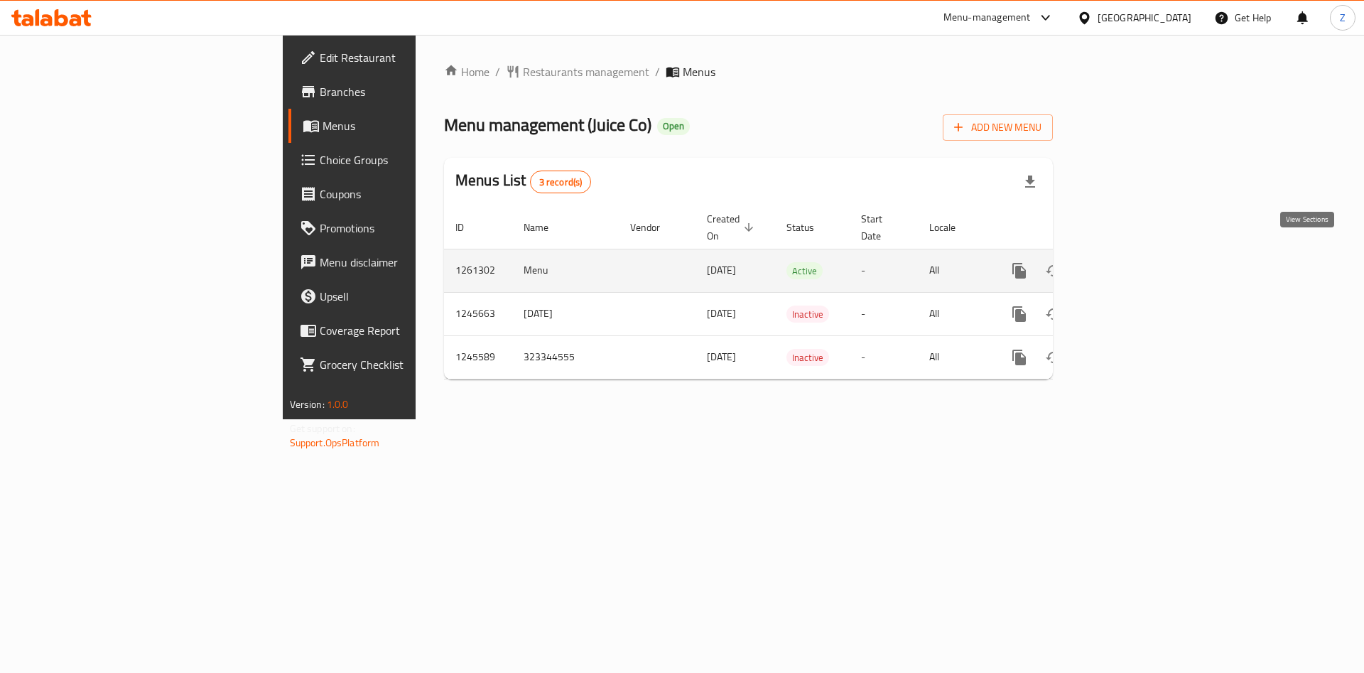
click at [1130, 262] on icon "enhanced table" at bounding box center [1121, 270] width 17 height 17
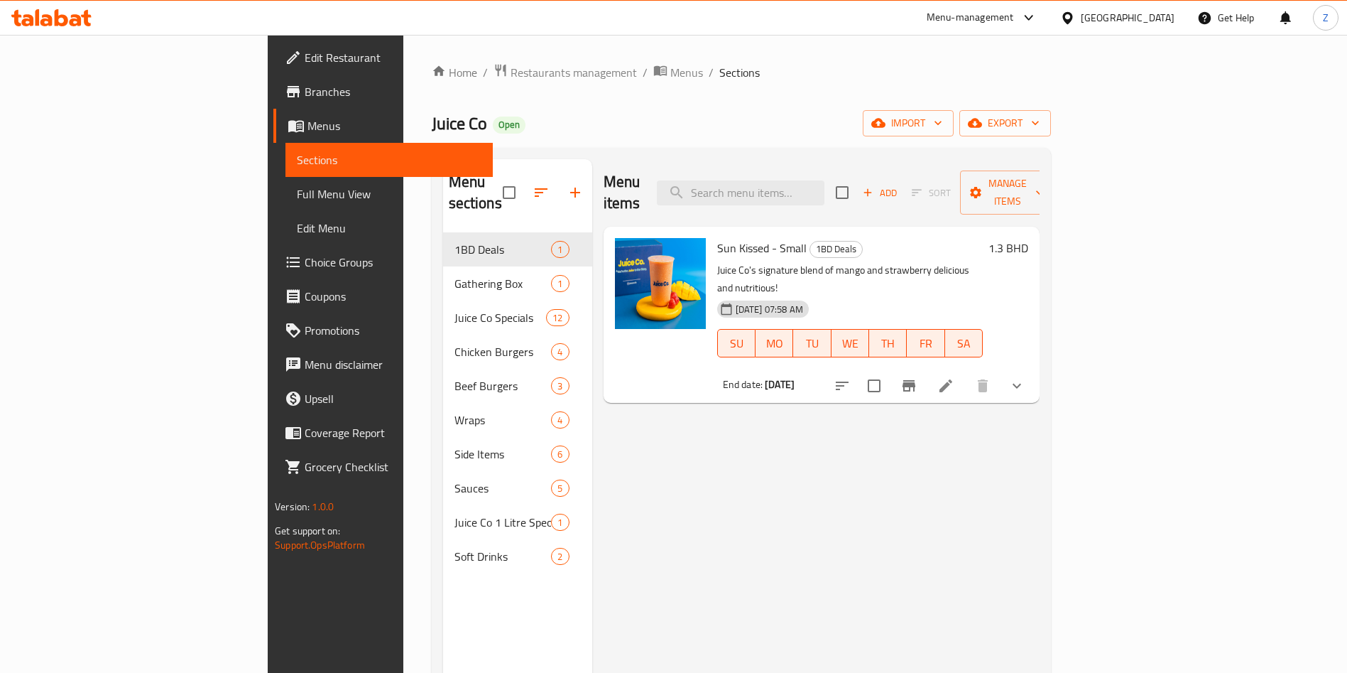
click at [1040, 570] on div "Menu items Add Sort Manage items Sun Kissed - Small 1BD Deals Juice Co's signat…" at bounding box center [815, 495] width 447 height 673
click at [670, 70] on span "Menus" at bounding box center [686, 72] width 33 height 17
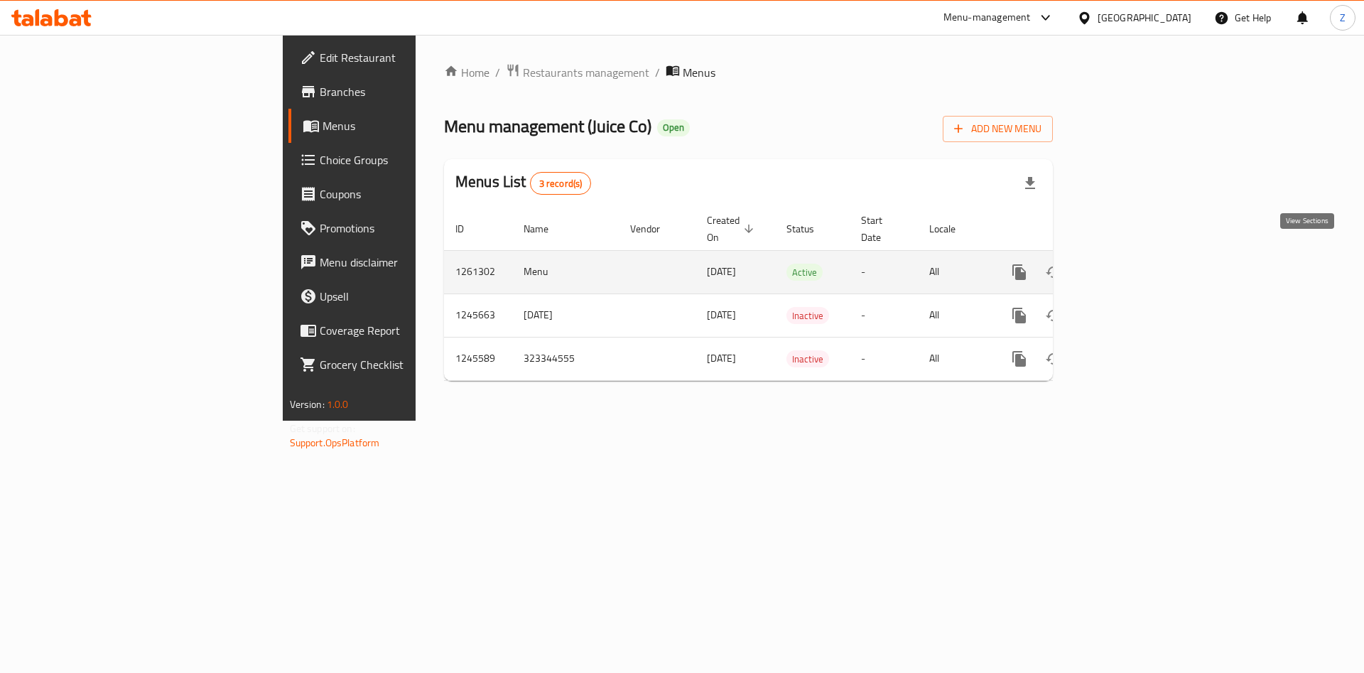
click at [1130, 263] on icon "enhanced table" at bounding box center [1121, 271] width 17 height 17
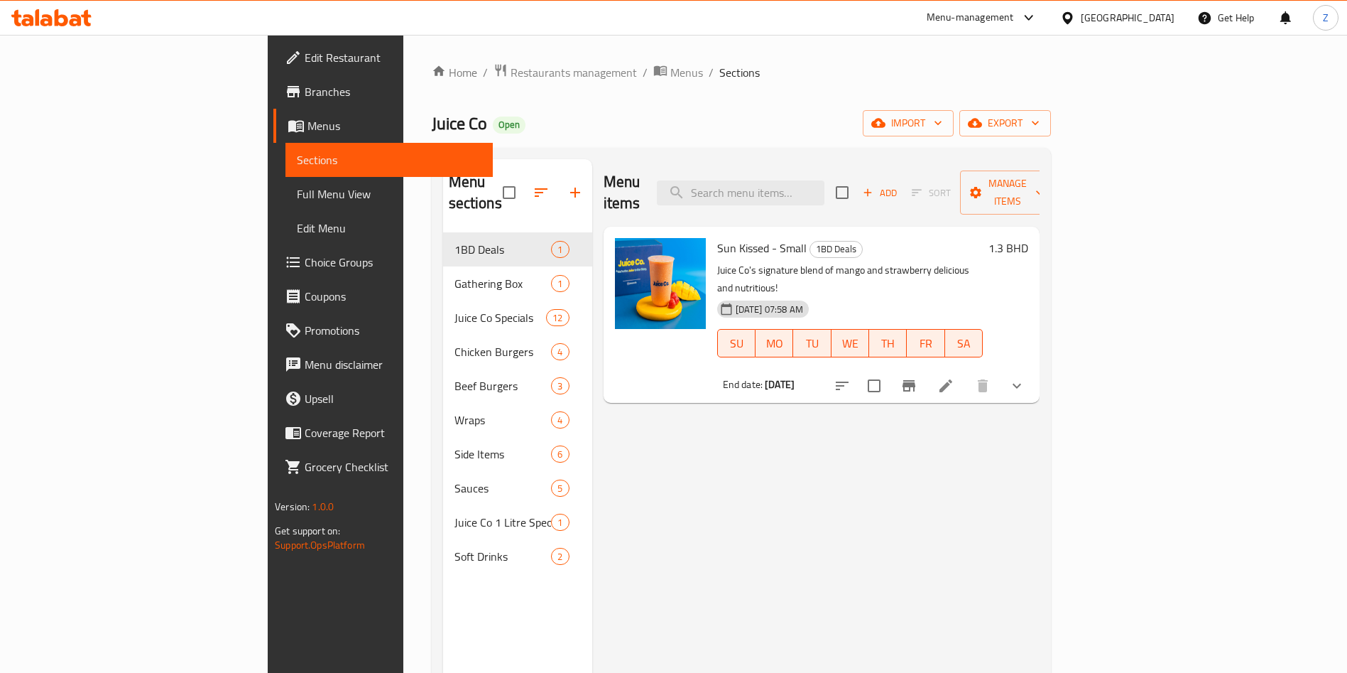
click at [1013, 495] on div "Menu items Add Sort Manage items Sun Kissed - Small 1BD Deals Juice Co's signat…" at bounding box center [815, 495] width 447 height 673
click at [998, 546] on div "Menu items Add Sort Manage items Sun Kissed - Small 1BD Deals Juice Co's signat…" at bounding box center [815, 495] width 447 height 673
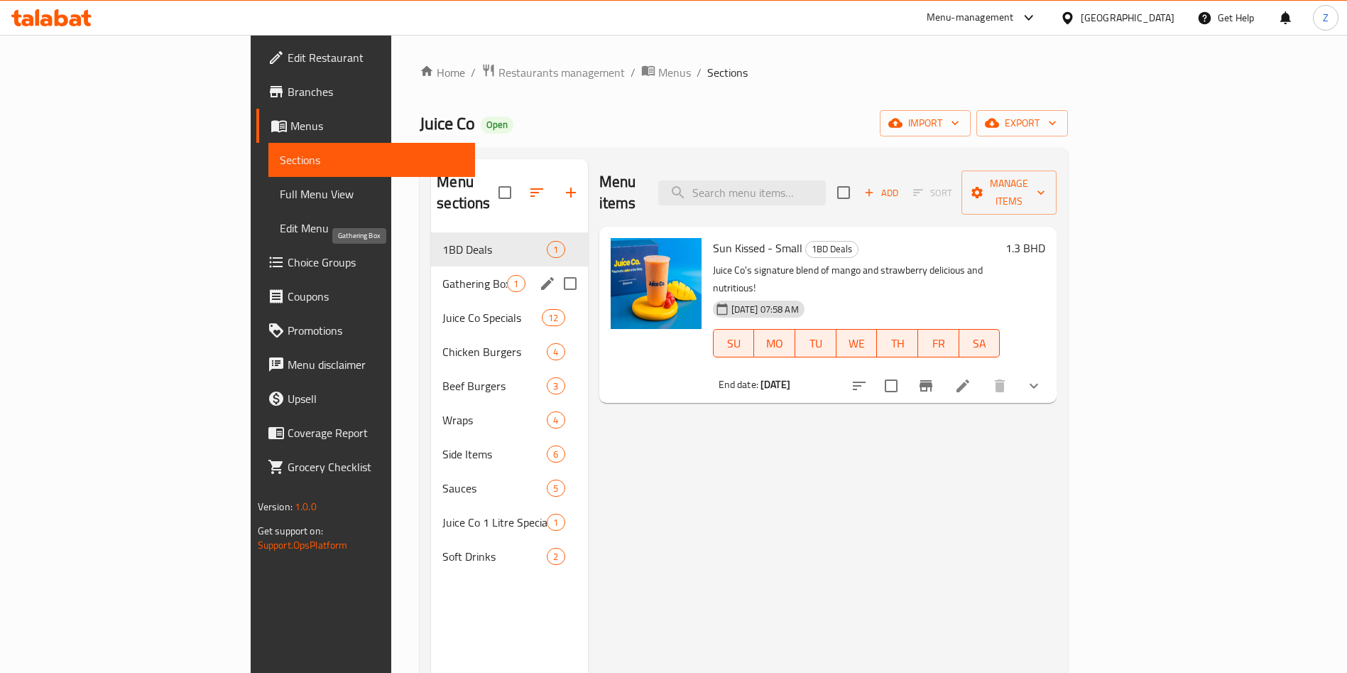
click at [442, 275] on span "Gathering Box" at bounding box center [474, 283] width 65 height 17
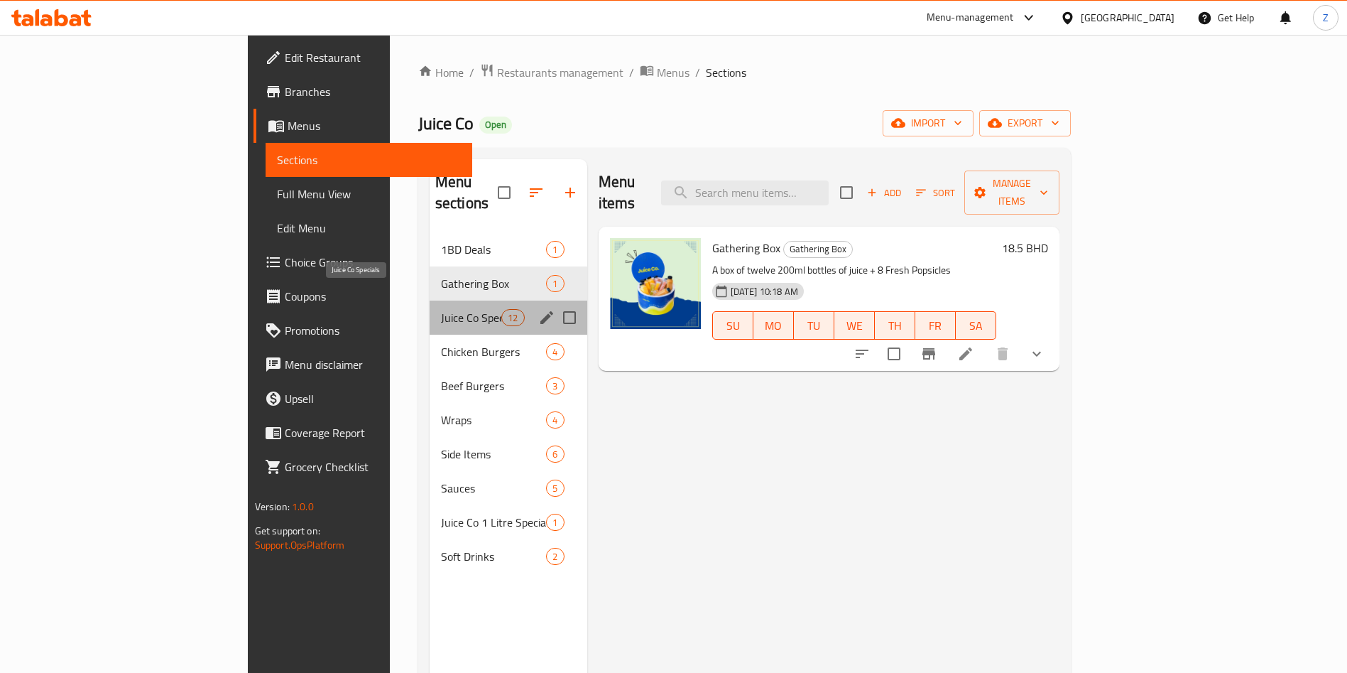
click at [441, 309] on span "Juice Co Specials" at bounding box center [471, 317] width 60 height 17
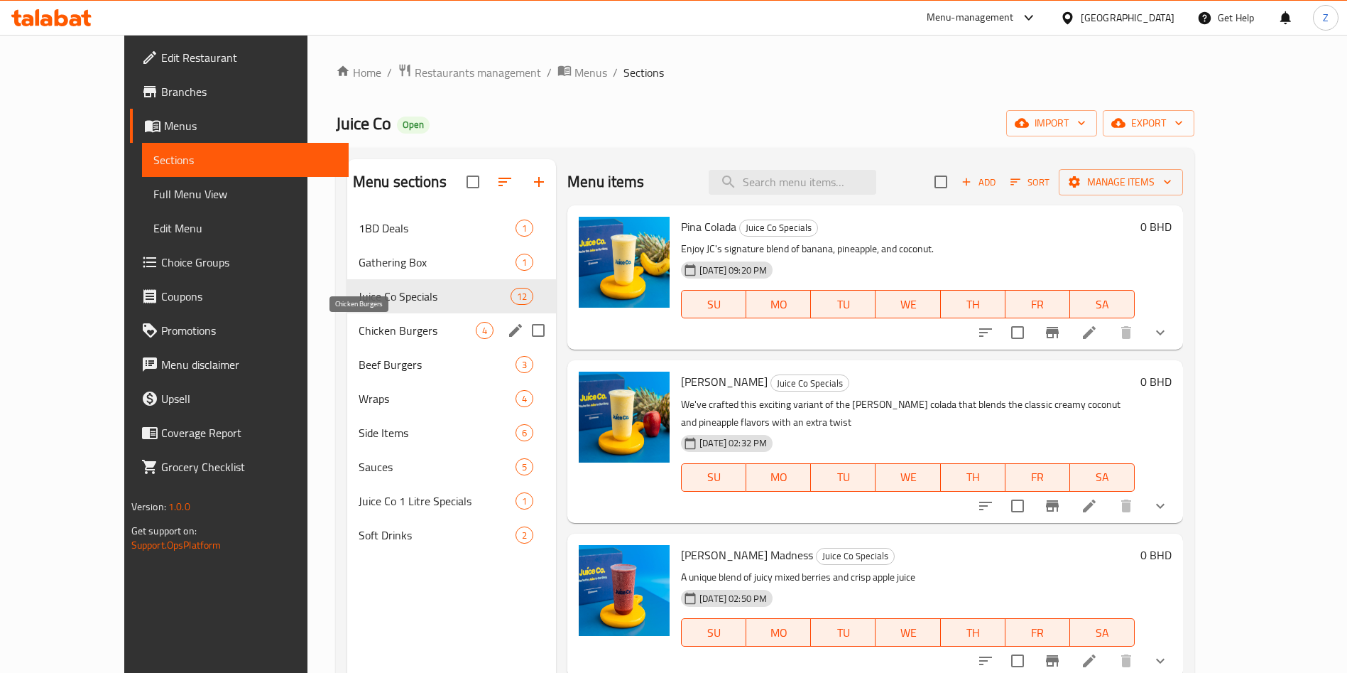
click at [363, 326] on span "Chicken Burgers" at bounding box center [417, 330] width 117 height 17
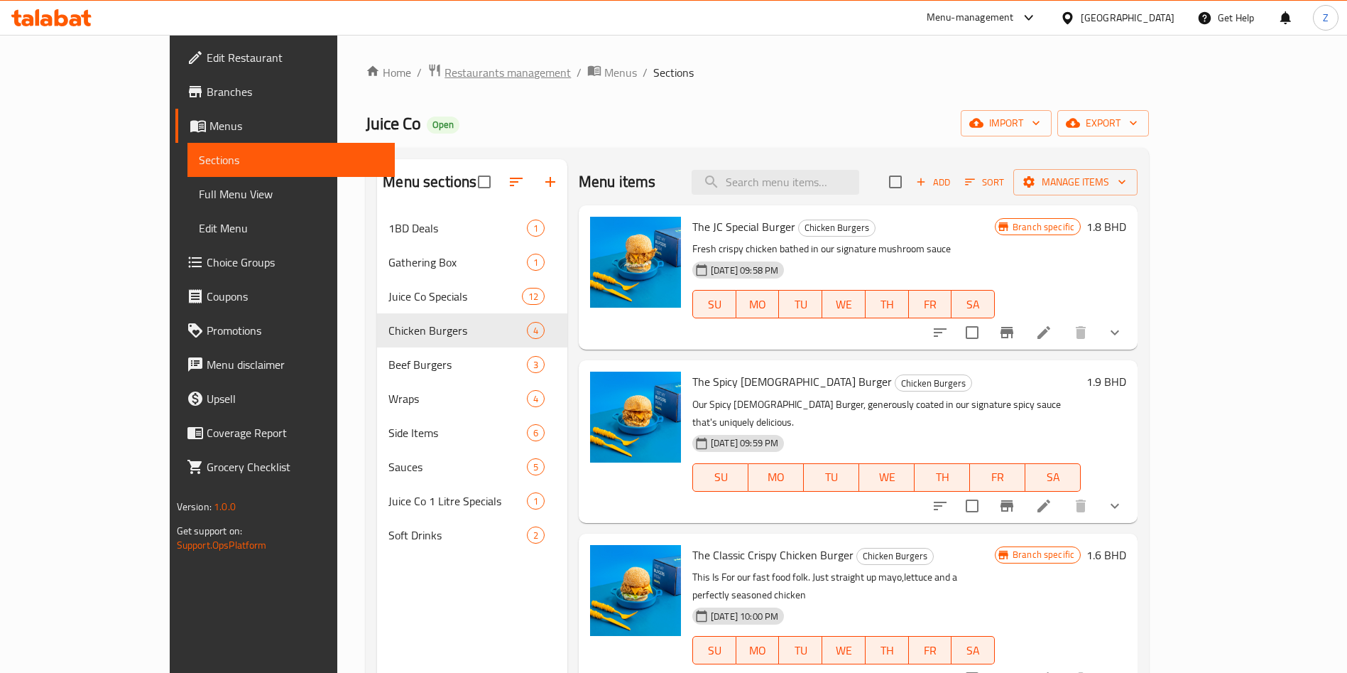
click at [445, 72] on span "Restaurants management" at bounding box center [508, 72] width 126 height 17
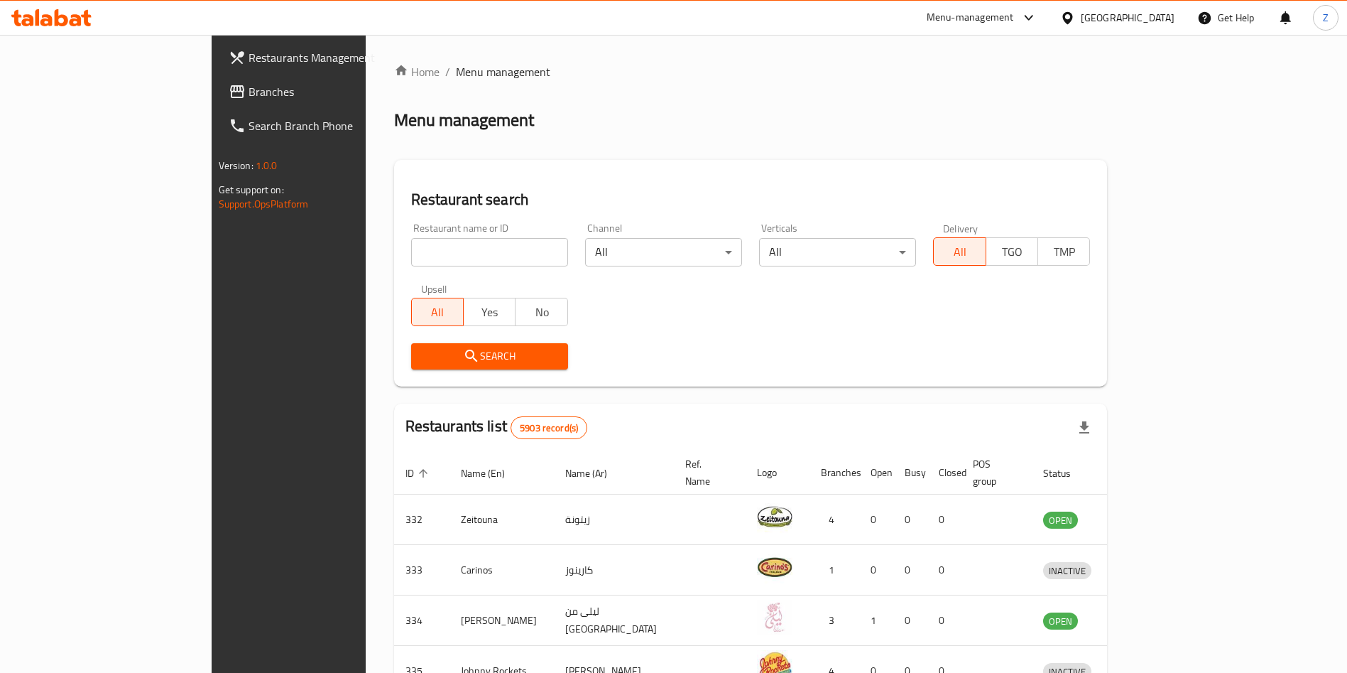
click at [423, 234] on div "Restaurant name or ID Restaurant name or ID" at bounding box center [489, 244] width 157 height 43
